Goal: Find contact information: Find contact information

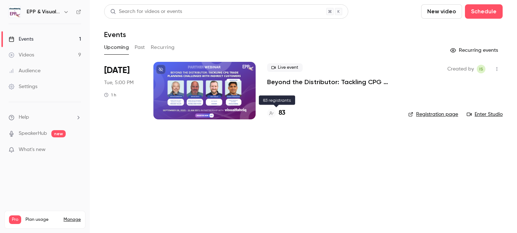
click at [280, 114] on h4 "83" at bounding box center [281, 113] width 7 height 10
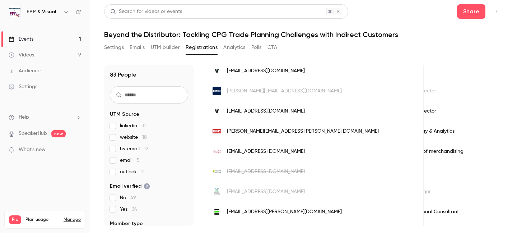
scroll to position [396, 0]
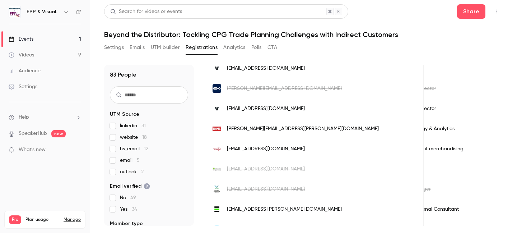
click at [271, 149] on span "[EMAIL_ADDRESS][DOMAIN_NAME]" at bounding box center [266, 149] width 78 height 8
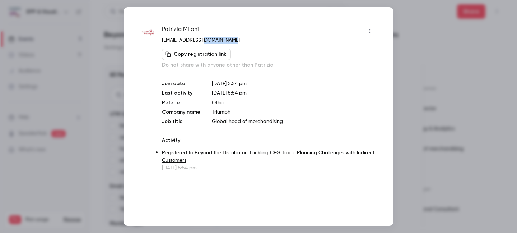
drag, startPoint x: 235, startPoint y: 41, endPoint x: 198, endPoint y: 42, distance: 36.6
click at [198, 42] on p "[EMAIL_ADDRESS][DOMAIN_NAME]" at bounding box center [268, 41] width 213 height 8
copy link "[DOMAIN_NAME]"
click at [421, 36] on div at bounding box center [258, 116] width 517 height 233
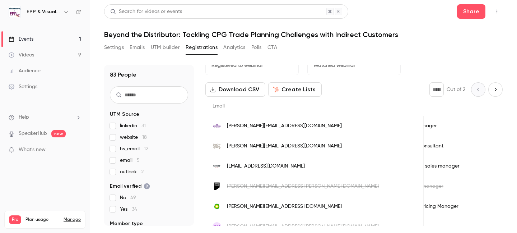
scroll to position [0, 0]
